Goal: Information Seeking & Learning: Learn about a topic

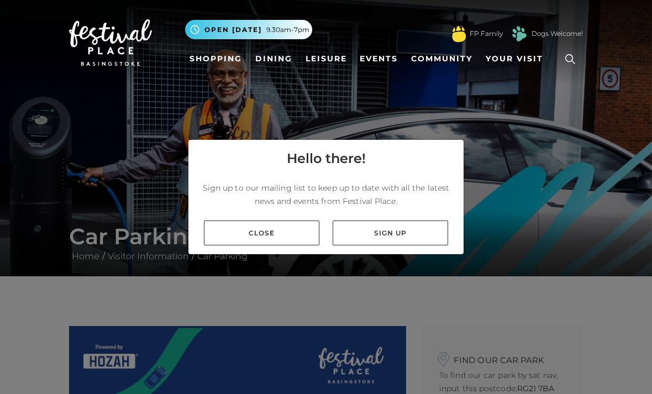
click at [292, 245] on link "Close" at bounding box center [261, 232] width 115 height 25
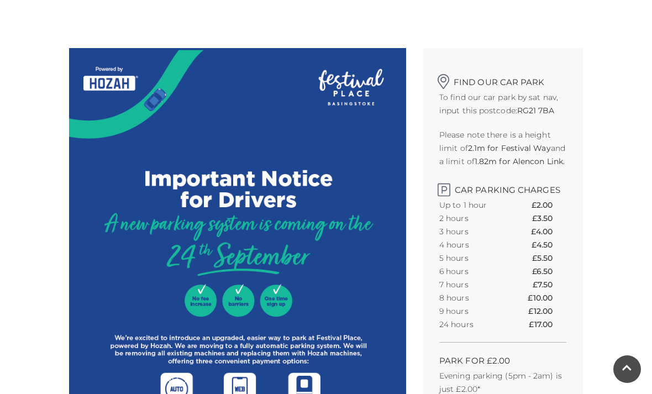
scroll to position [272, 0]
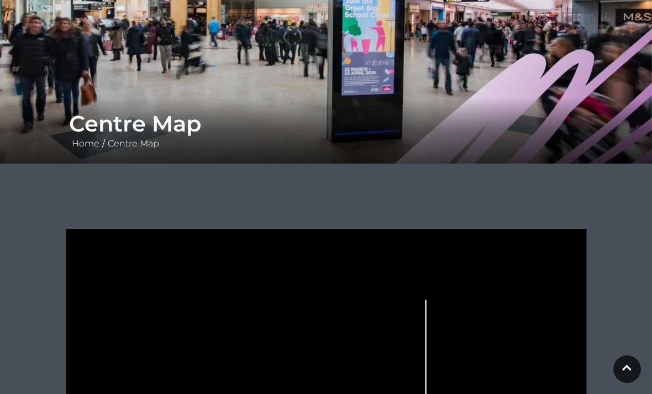
scroll to position [111, 0]
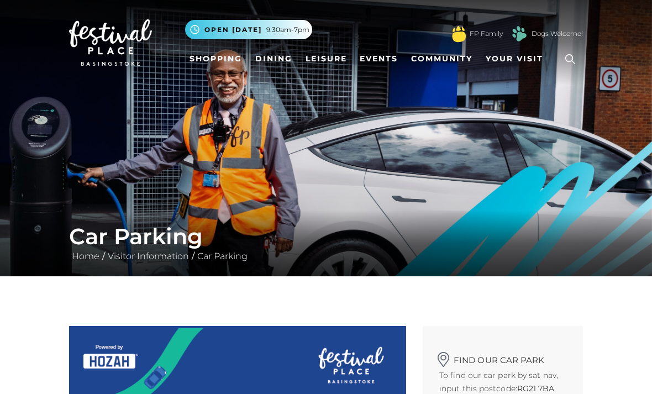
click at [572, 57] on icon at bounding box center [570, 59] width 17 height 17
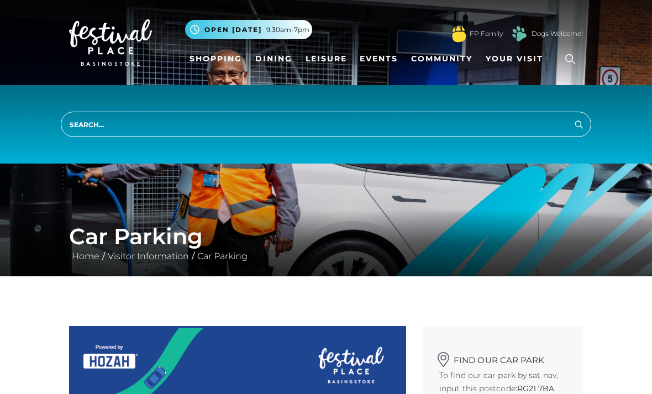
click at [117, 125] on input "search" at bounding box center [326, 124] width 530 height 25
type input "Car park map"
click at [579, 124] on button "Search" at bounding box center [578, 124] width 13 height 14
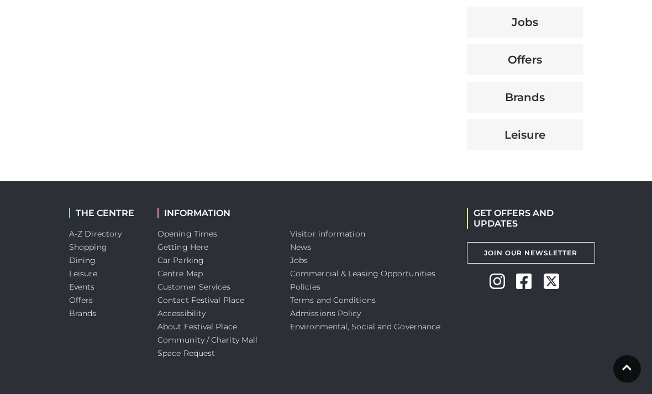
scroll to position [607, 0]
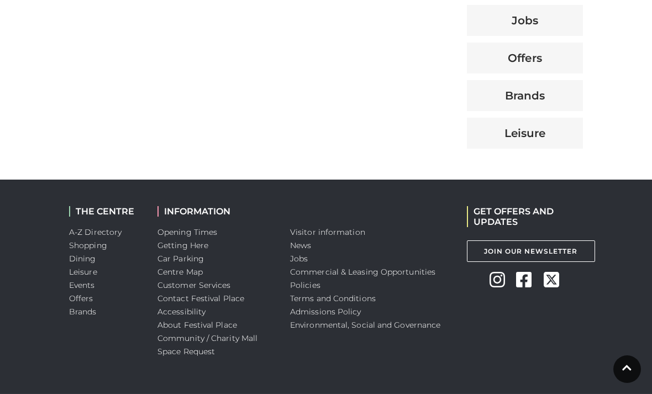
click at [186, 261] on link "Car Parking" at bounding box center [180, 259] width 46 height 10
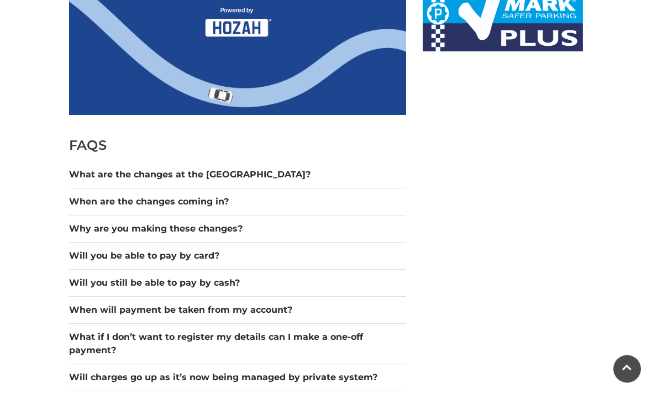
scroll to position [756, 0]
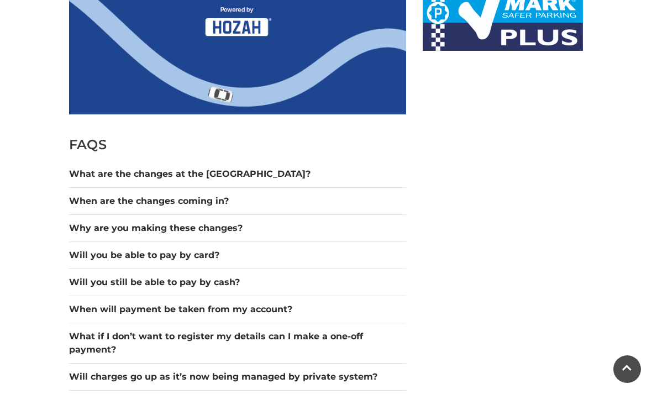
click at [207, 277] on button "Will you still be able to pay by cash?" at bounding box center [237, 282] width 337 height 13
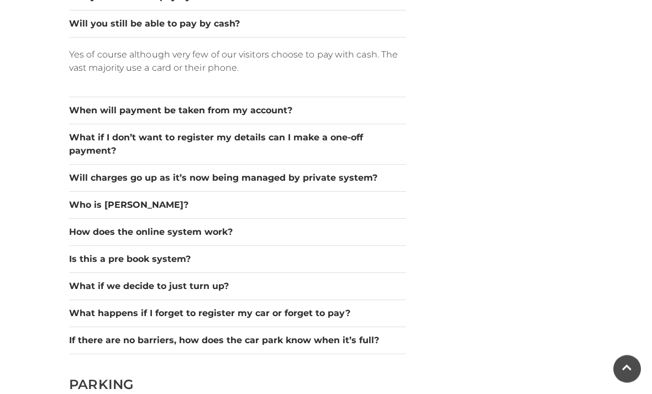
scroll to position [1016, 0]
click at [370, 282] on button "What if we decide to just turn up?" at bounding box center [237, 285] width 337 height 13
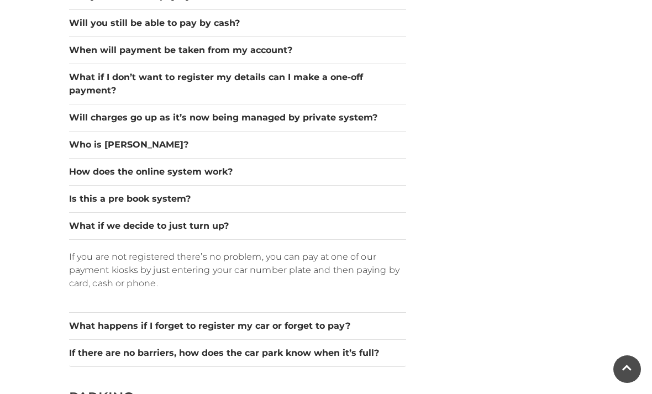
click at [336, 354] on button "If there are no barriers, how does the car park know when it’s full?" at bounding box center [237, 352] width 337 height 13
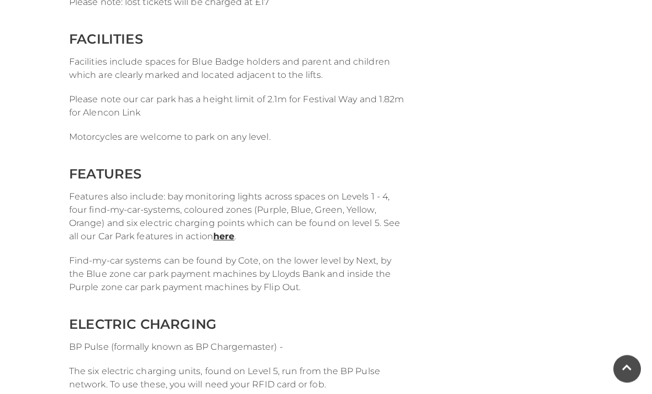
scroll to position [1546, 0]
click at [227, 235] on link "here" at bounding box center [223, 236] width 21 height 10
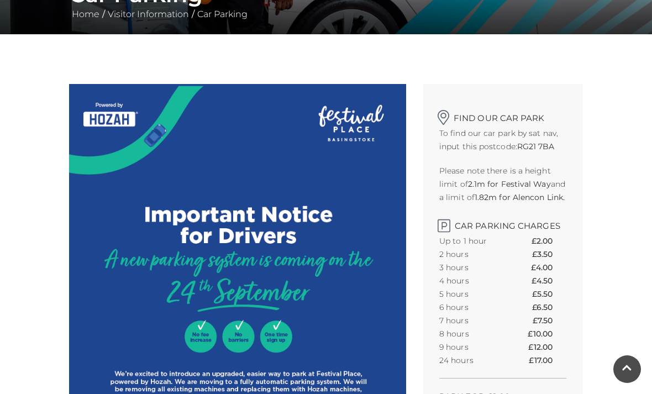
scroll to position [0, 0]
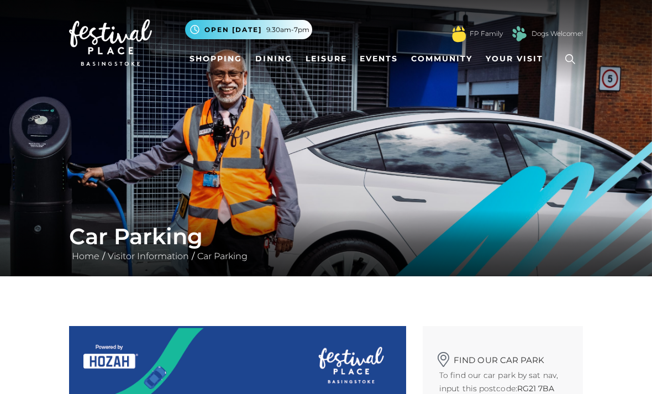
click at [567, 52] on icon at bounding box center [570, 59] width 17 height 17
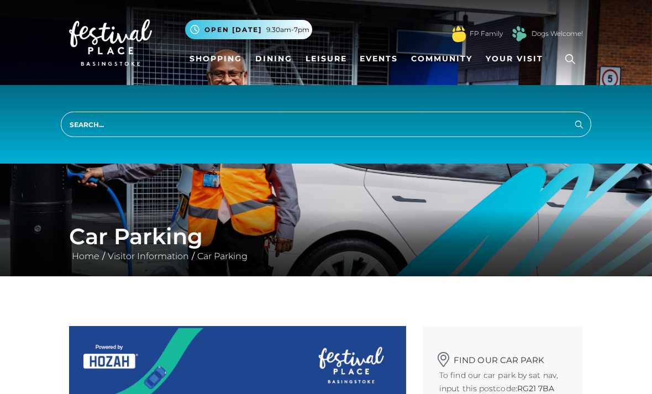
click at [238, 133] on input "search" at bounding box center [326, 124] width 530 height 25
type input "Car park layout?"
click at [579, 124] on button "Search" at bounding box center [578, 124] width 13 height 14
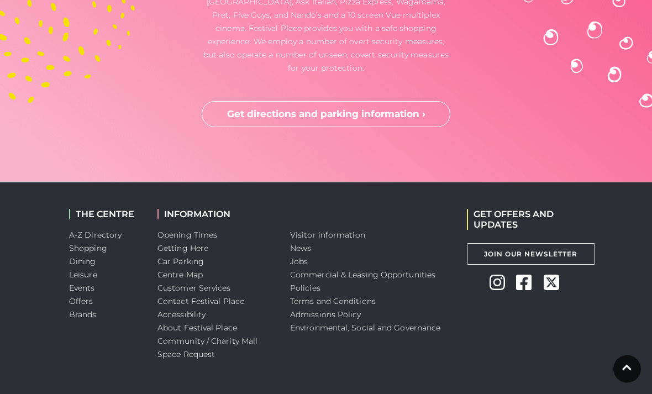
scroll to position [3204, 0]
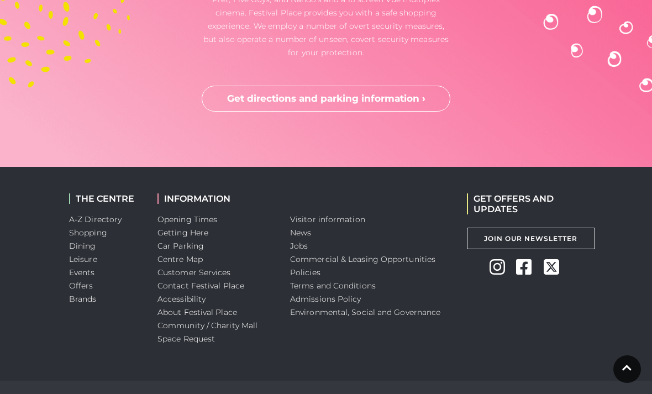
click at [404, 112] on link "Get directions and parking information ›" at bounding box center [326, 99] width 249 height 27
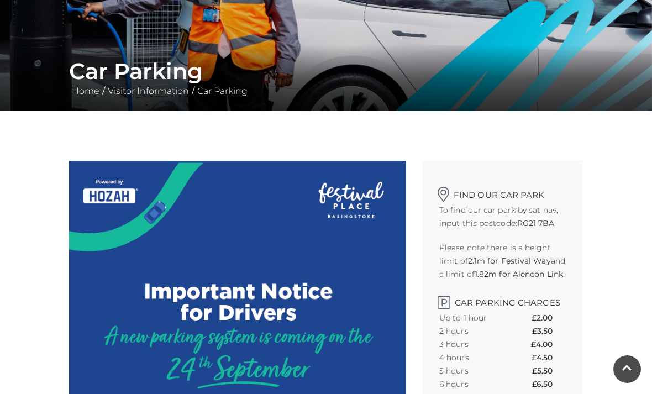
scroll to position [162, 0]
